Goal: Task Accomplishment & Management: Use online tool/utility

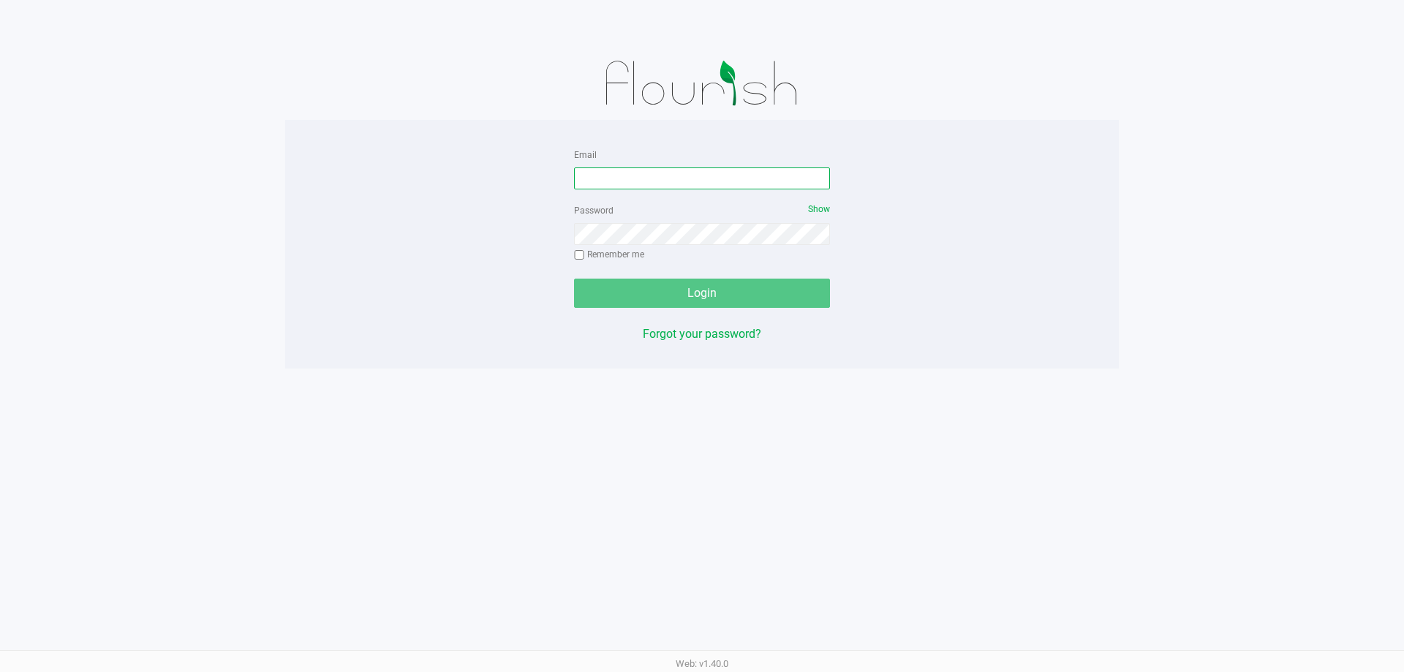
click at [619, 183] on input "Email" at bounding box center [702, 178] width 256 height 22
type input "[EMAIL_ADDRESS][DOMAIN_NAME]"
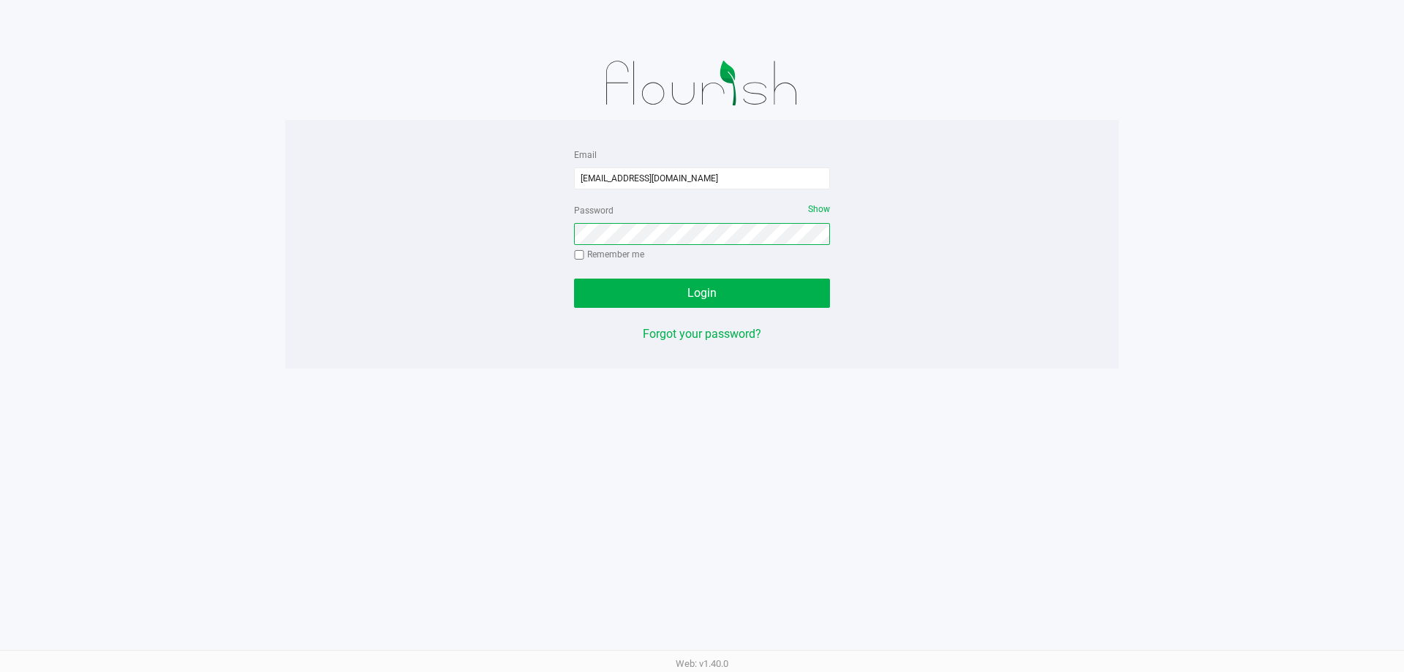
click at [574, 279] on button "Login" at bounding box center [702, 293] width 256 height 29
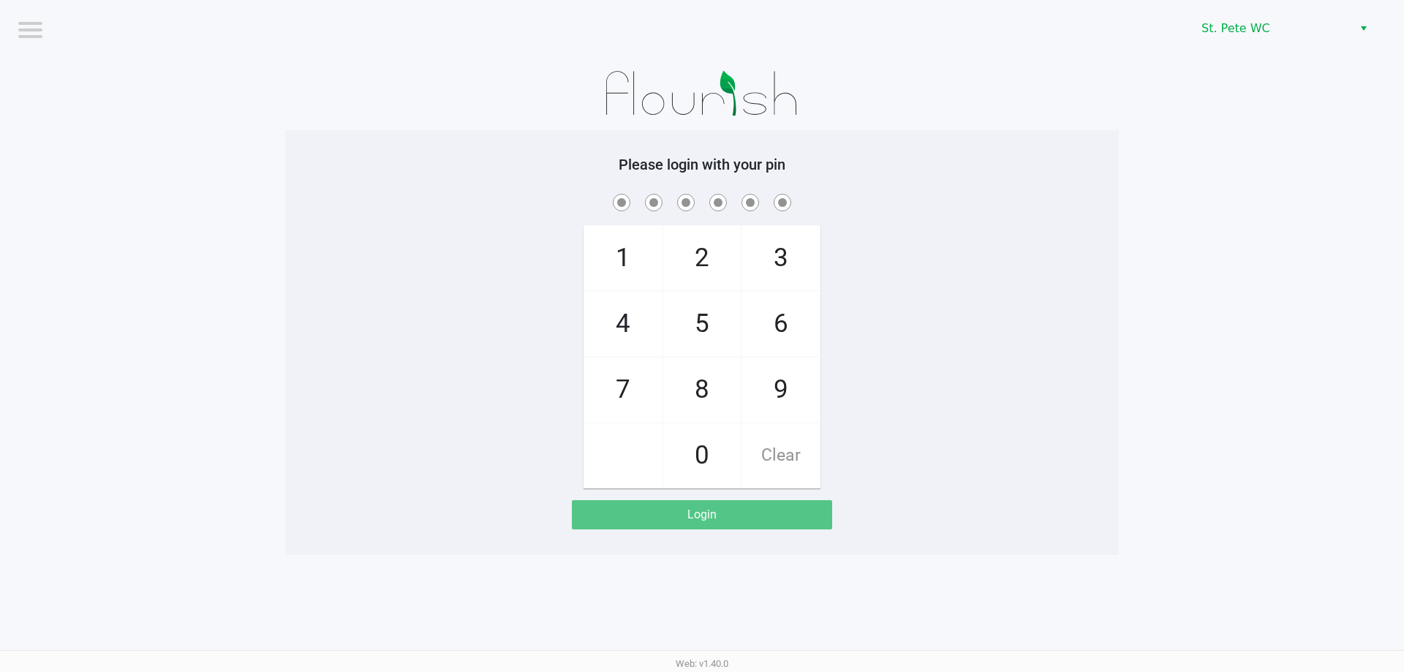
click at [325, 97] on div at bounding box center [702, 93] width 834 height 73
checkbox input "true"
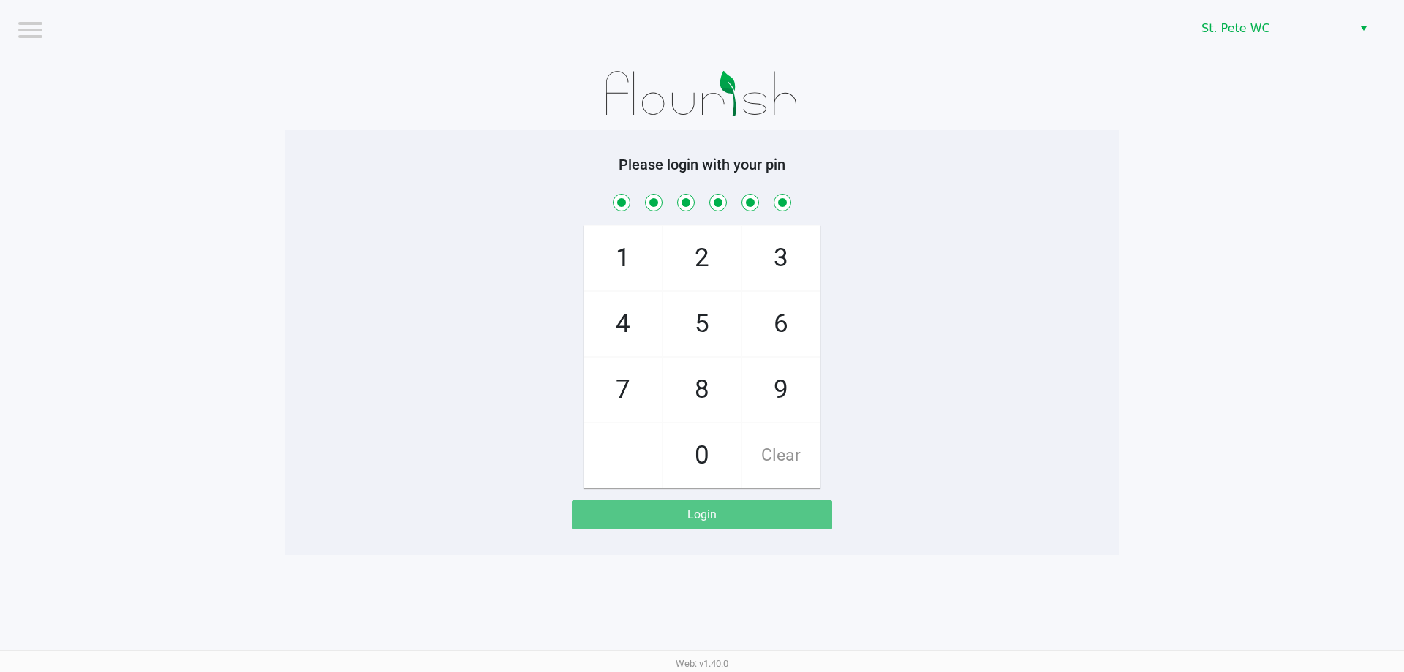
checkbox input "true"
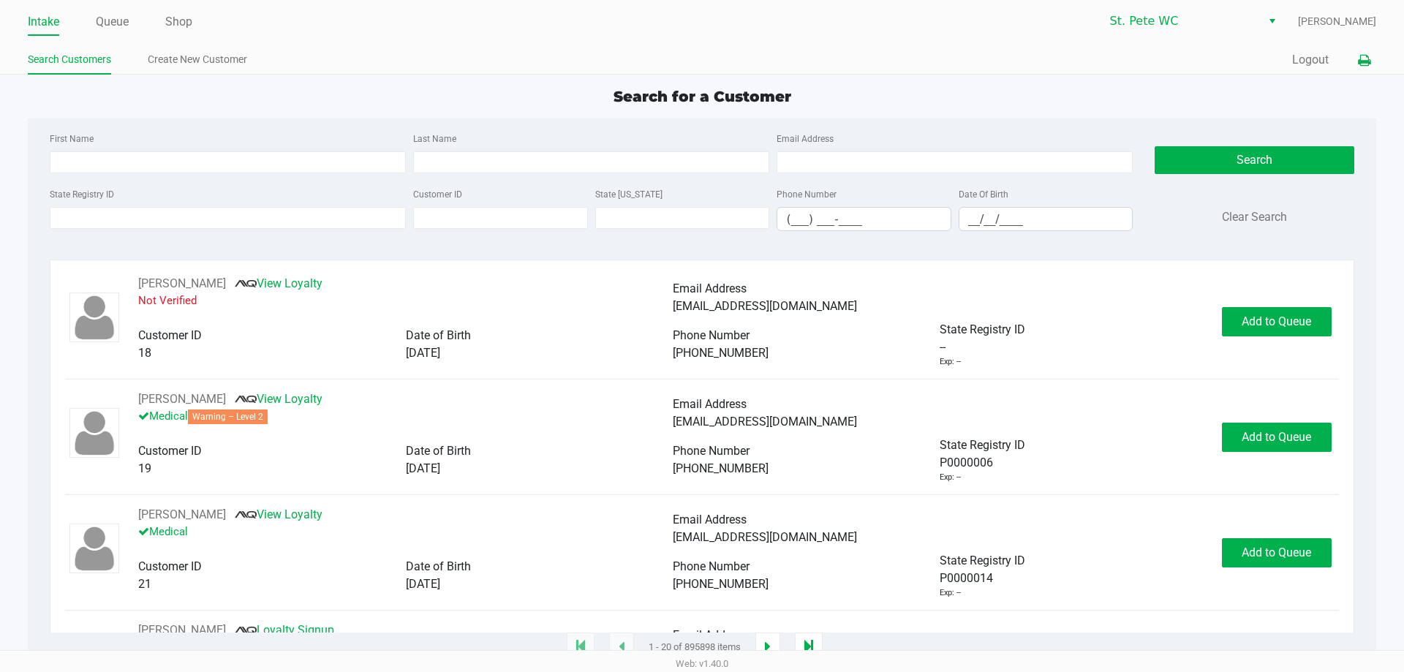
click at [1358, 64] on icon at bounding box center [1364, 61] width 12 height 10
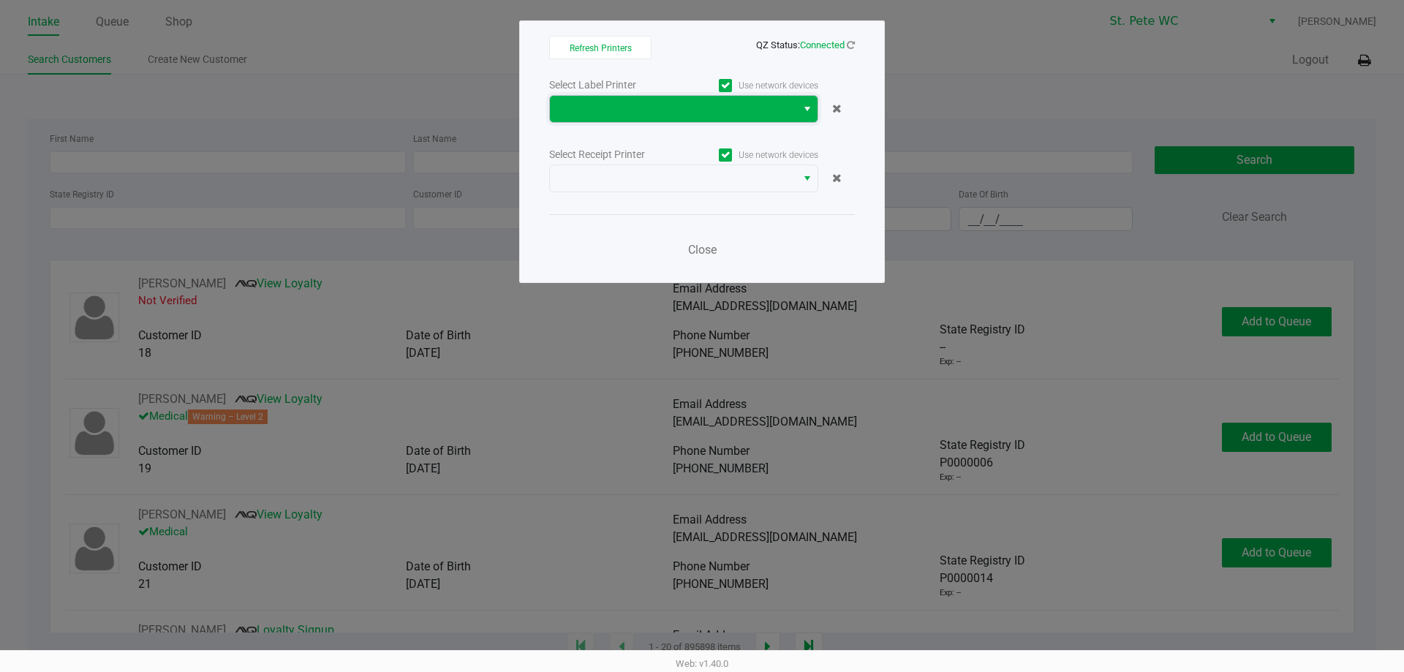
click at [765, 104] on span at bounding box center [673, 109] width 229 height 18
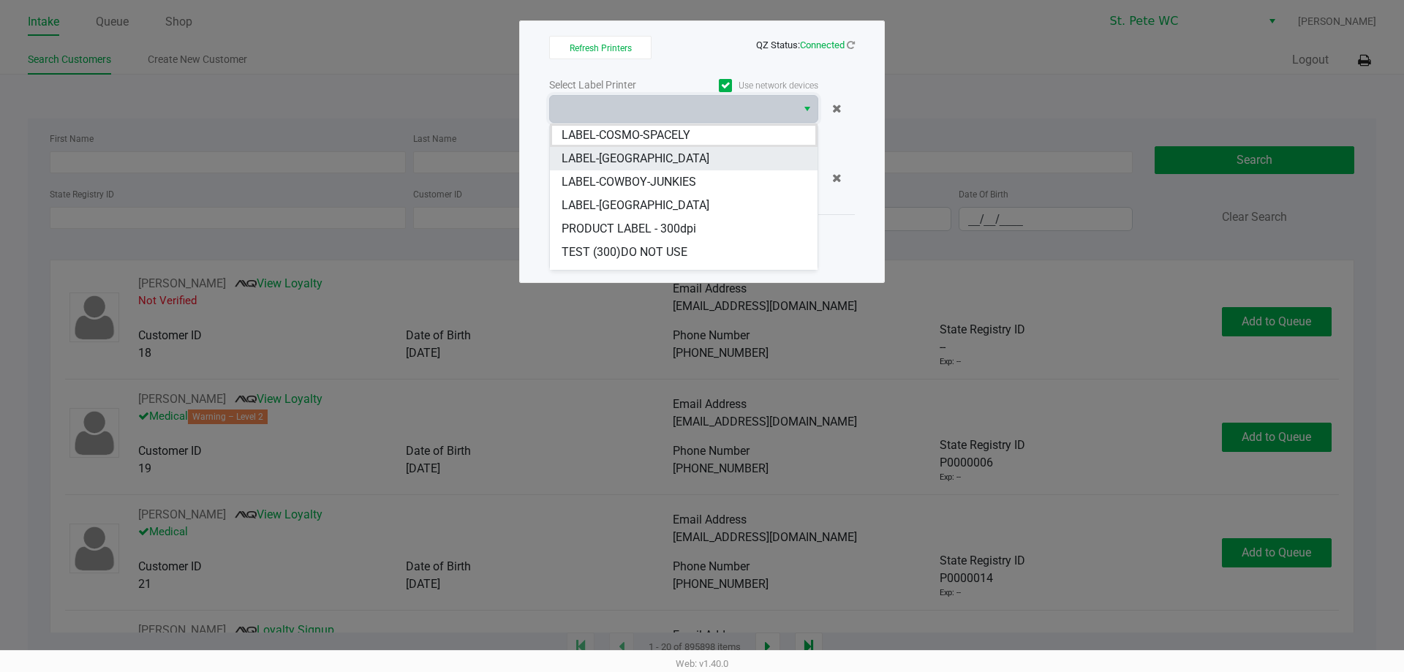
click at [698, 160] on li "LABEL-COSTA-RICA" at bounding box center [684, 158] width 268 height 23
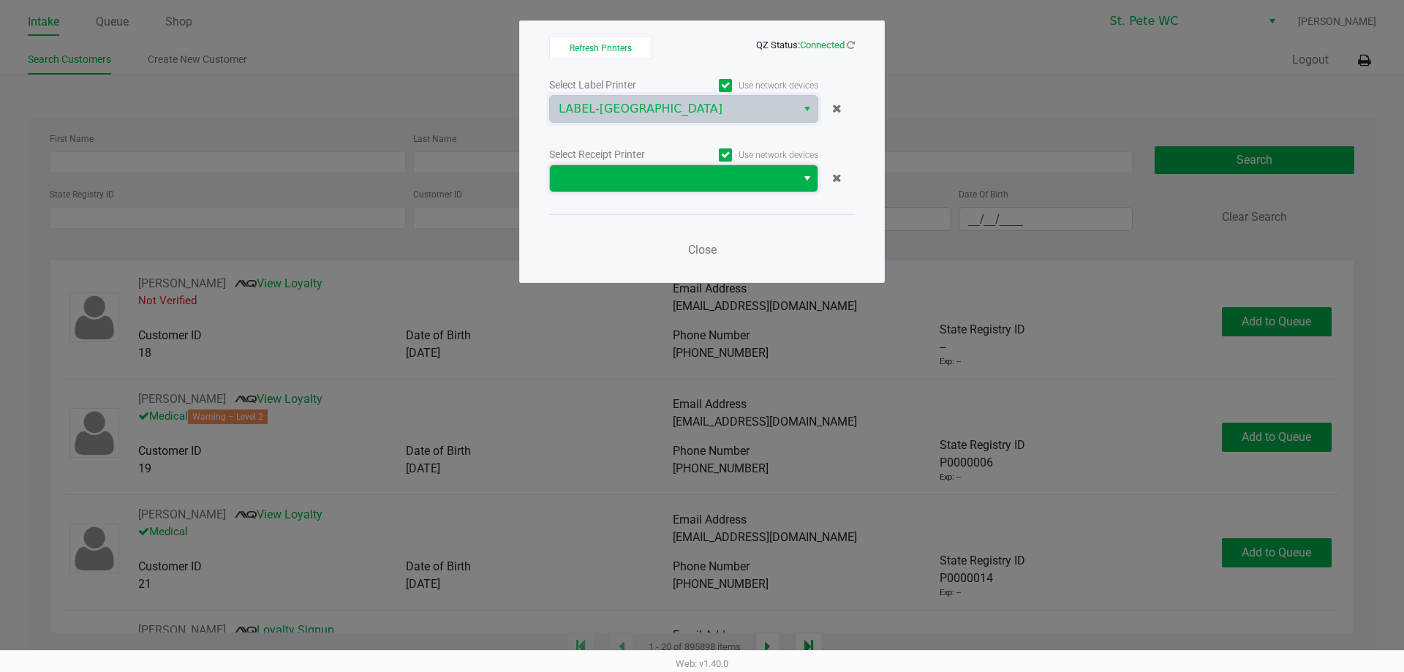
click at [671, 189] on span at bounding box center [673, 178] width 246 height 26
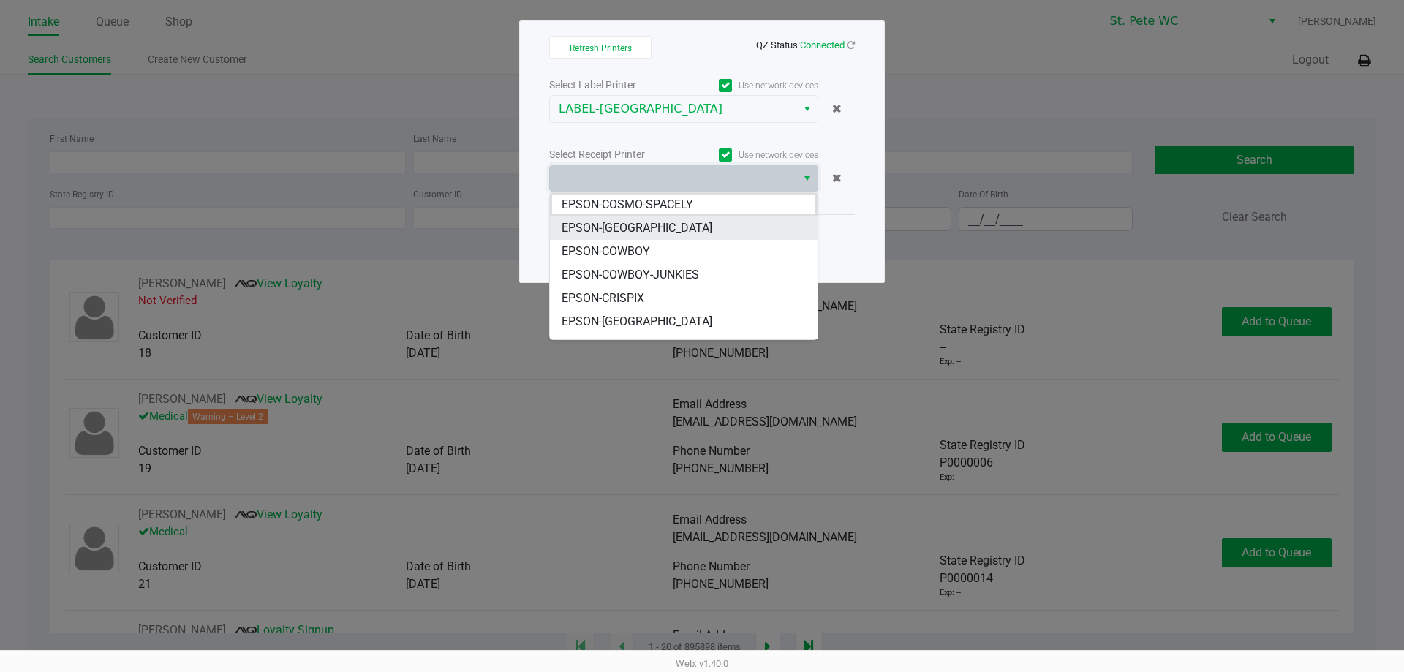
click at [671, 232] on li "EPSON-COSTA-RICA" at bounding box center [684, 227] width 268 height 23
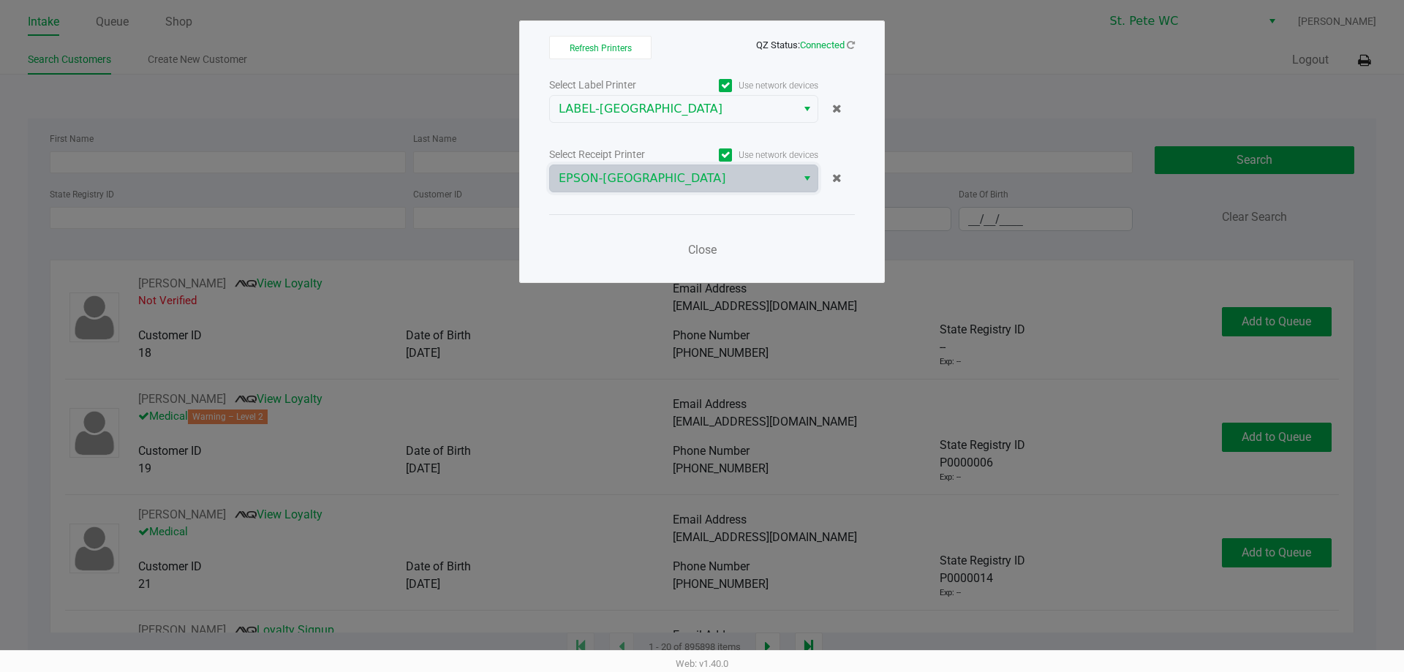
click at [445, 75] on ngb-modal-window "Refresh Printers QZ Status: Connected Select Label Printer Use network devices …" at bounding box center [702, 336] width 1404 height 672
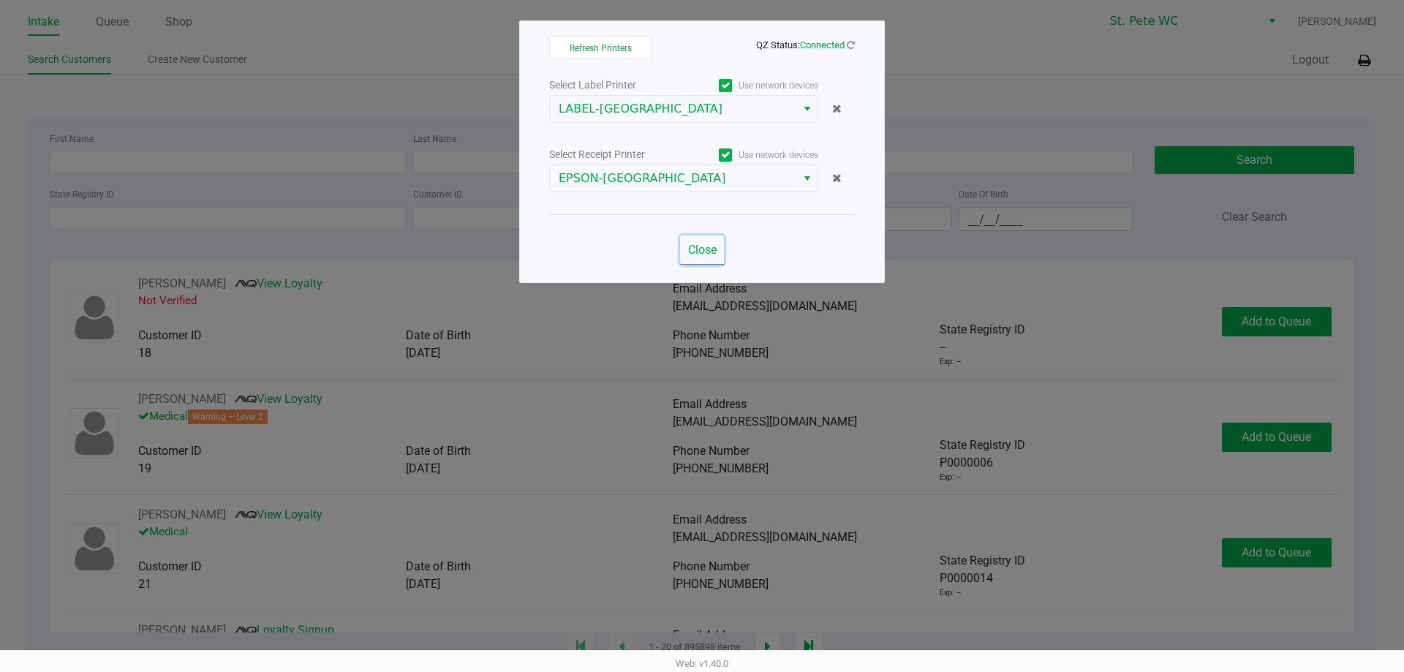
click at [712, 248] on span "Close" at bounding box center [702, 250] width 29 height 14
